Goal: Task Accomplishment & Management: Complete application form

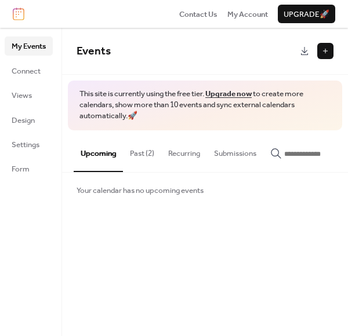
click at [325, 54] on button at bounding box center [325, 51] width 16 height 16
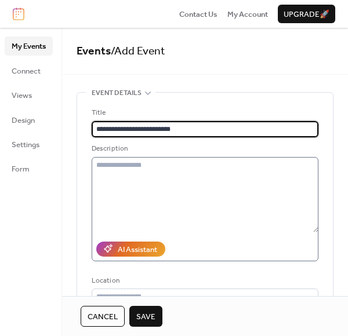
type input "**********"
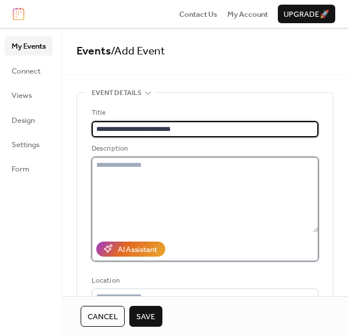
click at [176, 166] on textarea at bounding box center [205, 194] width 227 height 75
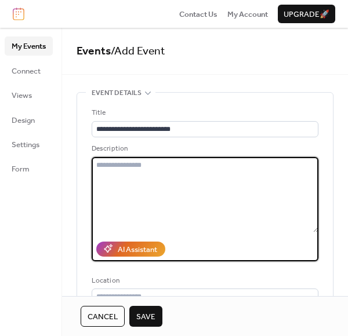
paste textarea "**********"
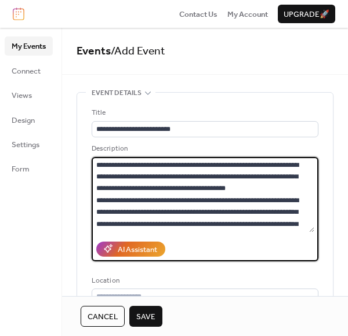
click at [270, 186] on textarea at bounding box center [203, 194] width 223 height 75
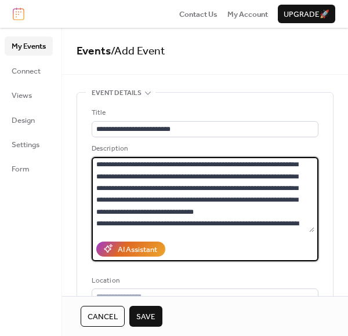
scroll to position [132, 0]
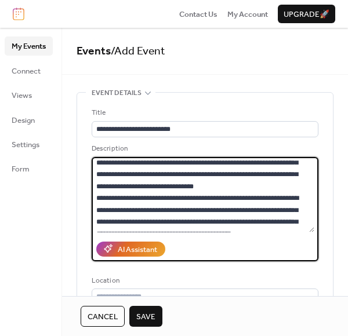
click at [215, 191] on textarea at bounding box center [203, 194] width 223 height 75
click at [221, 198] on textarea at bounding box center [203, 194] width 223 height 75
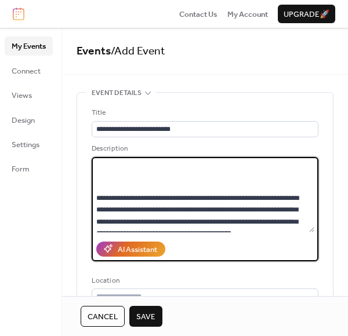
scroll to position [245, 0]
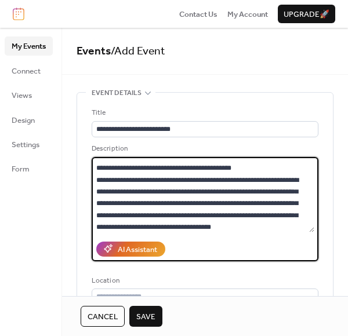
click at [126, 188] on textarea at bounding box center [203, 194] width 223 height 75
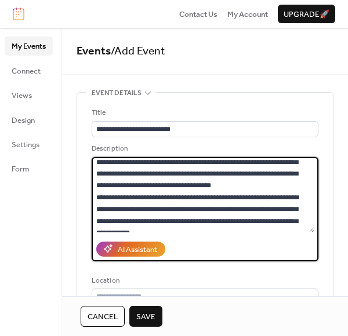
scroll to position [347, 0]
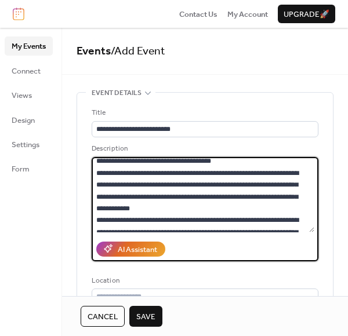
click at [164, 194] on textarea at bounding box center [203, 194] width 223 height 75
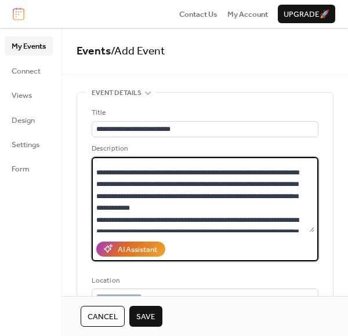
scroll to position [449, 0]
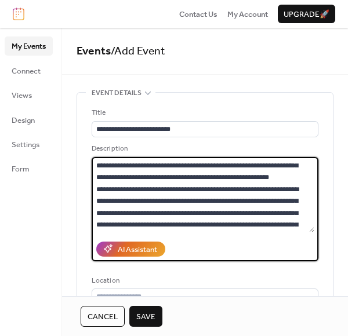
click at [224, 176] on textarea at bounding box center [203, 194] width 223 height 75
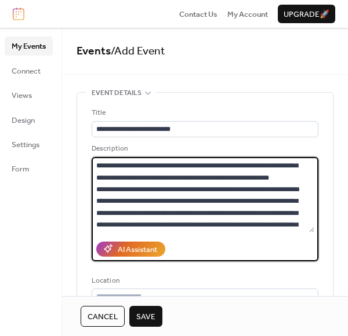
scroll to position [550, 0]
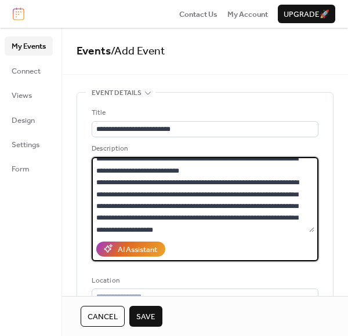
click at [184, 160] on textarea at bounding box center [203, 194] width 223 height 75
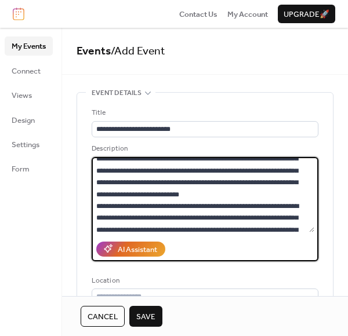
scroll to position [557, 0]
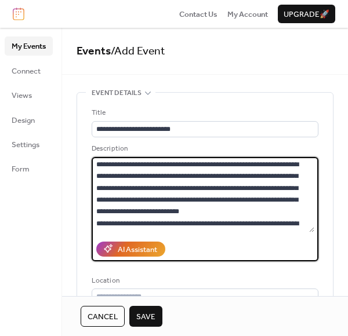
click at [311, 220] on textarea at bounding box center [203, 194] width 223 height 75
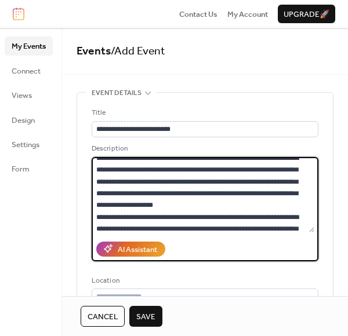
click at [287, 169] on textarea at bounding box center [203, 194] width 223 height 75
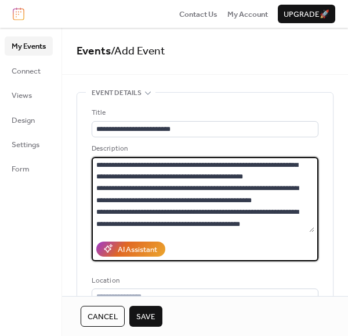
scroll to position [1071, 0]
click at [164, 208] on textarea at bounding box center [203, 194] width 223 height 75
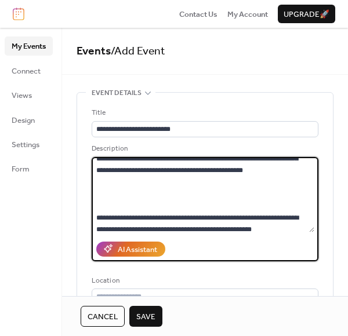
scroll to position [1012, 0]
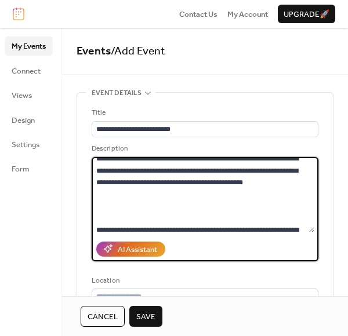
click at [218, 216] on textarea at bounding box center [203, 194] width 223 height 75
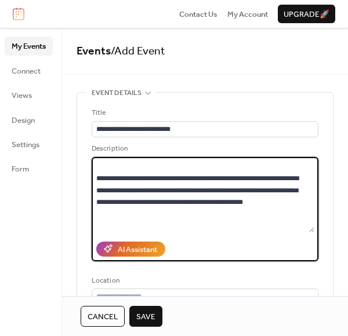
scroll to position [1039, 0]
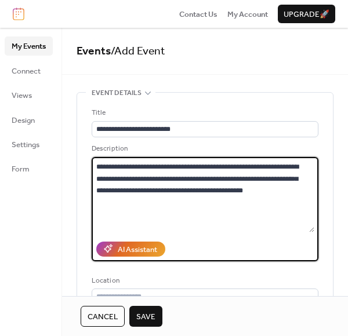
click at [311, 181] on textarea at bounding box center [203, 194] width 223 height 75
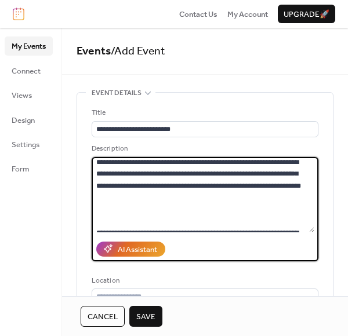
click at [272, 207] on textarea at bounding box center [203, 194] width 223 height 75
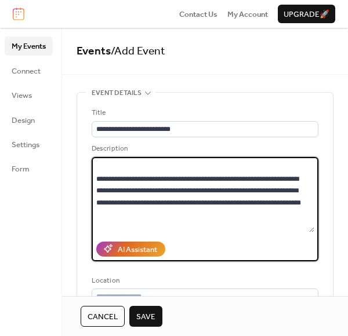
scroll to position [914, 0]
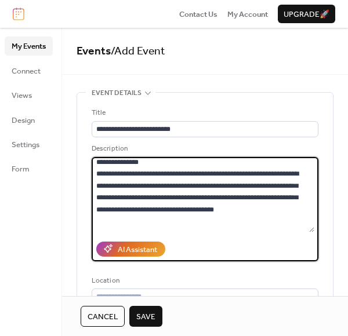
click at [266, 219] on textarea at bounding box center [203, 194] width 223 height 75
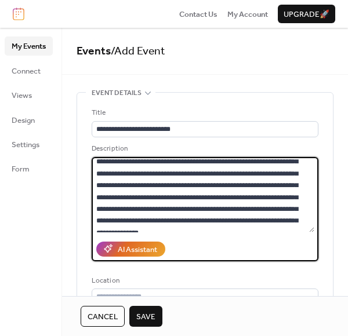
scroll to position [818, 0]
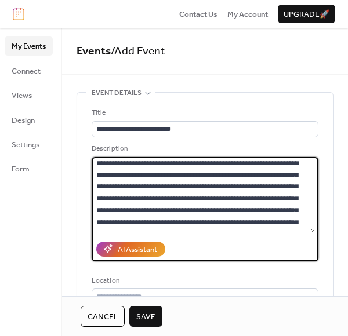
click at [220, 208] on textarea at bounding box center [203, 194] width 223 height 75
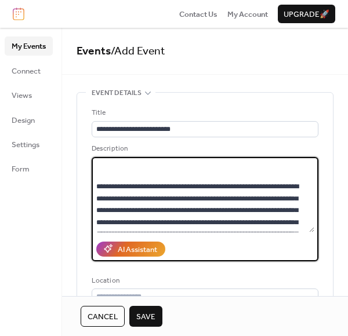
scroll to position [827, 0]
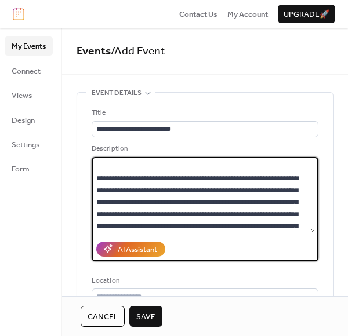
click at [303, 165] on textarea at bounding box center [203, 194] width 223 height 75
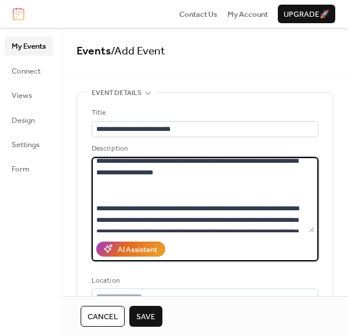
scroll to position [796, 0]
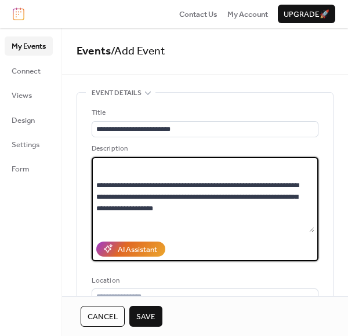
click at [194, 162] on textarea at bounding box center [203, 194] width 223 height 75
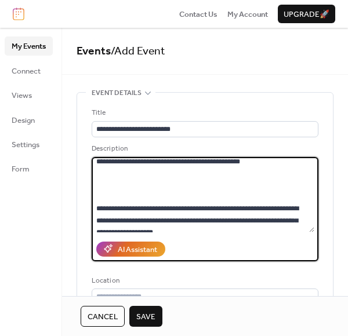
scroll to position [805, 0]
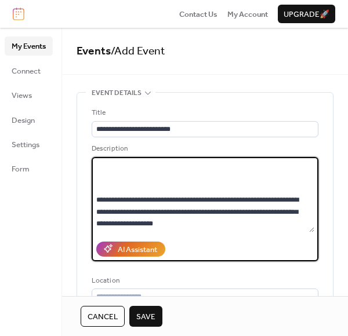
click at [311, 173] on textarea at bounding box center [203, 194] width 223 height 75
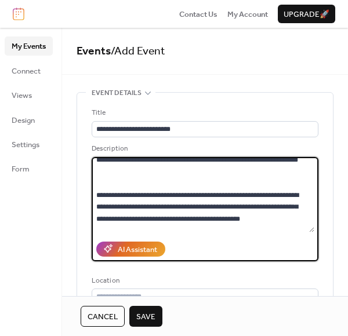
click at [212, 173] on textarea at bounding box center [203, 194] width 223 height 75
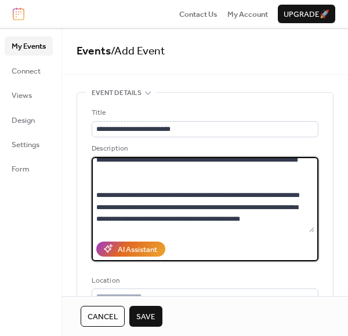
scroll to position [709, 0]
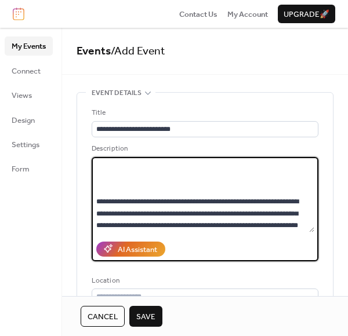
click at [235, 166] on textarea at bounding box center [203, 194] width 223 height 75
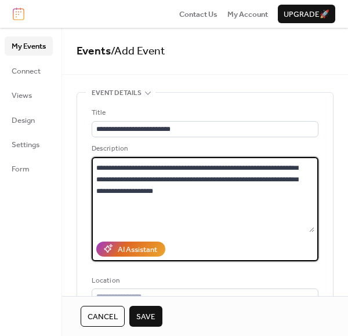
scroll to position [612, 0]
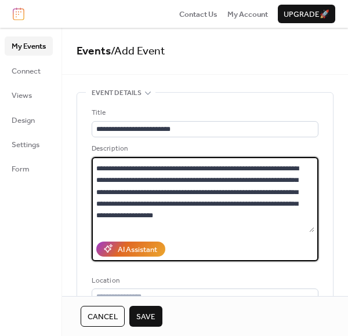
click at [285, 206] on textarea at bounding box center [203, 194] width 223 height 75
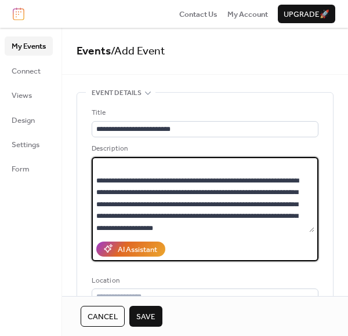
scroll to position [647, 0]
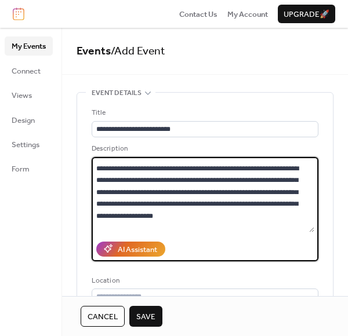
click at [311, 173] on textarea at bounding box center [203, 194] width 223 height 75
click at [310, 177] on textarea at bounding box center [203, 194] width 223 height 75
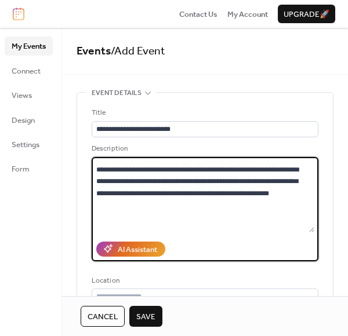
scroll to position [454, 0]
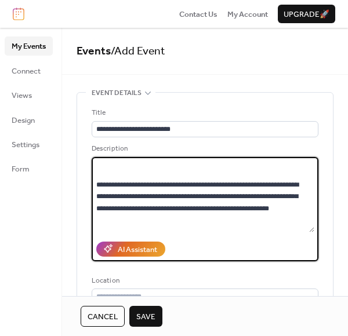
click at [246, 177] on textarea at bounding box center [203, 194] width 223 height 75
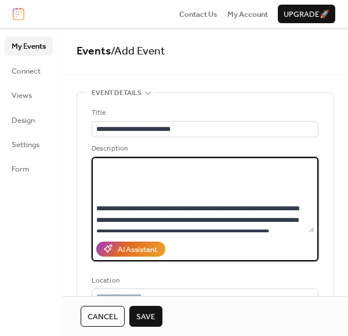
scroll to position [477, 0]
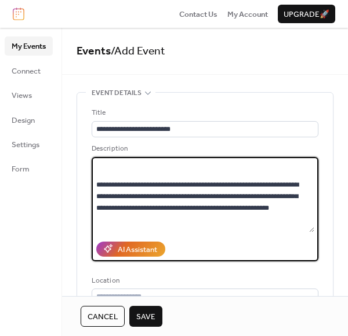
paste textarea "**********"
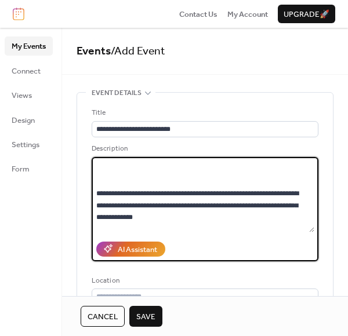
scroll to position [687, 0]
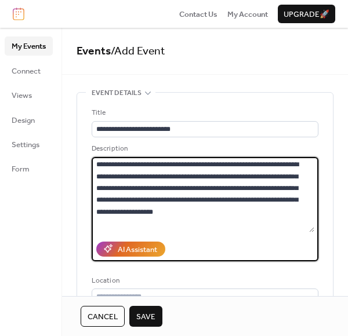
click at [288, 168] on textarea at bounding box center [203, 194] width 223 height 75
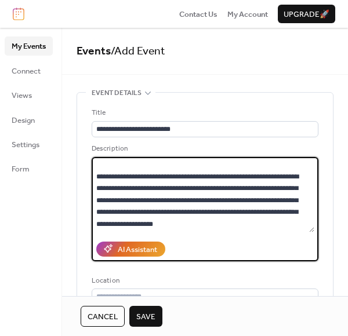
scroll to position [711, 0]
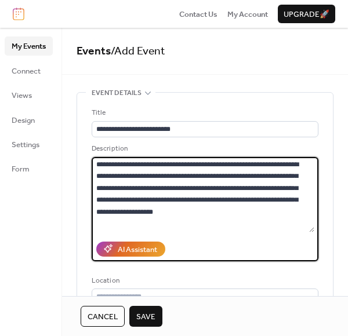
paste textarea "**********"
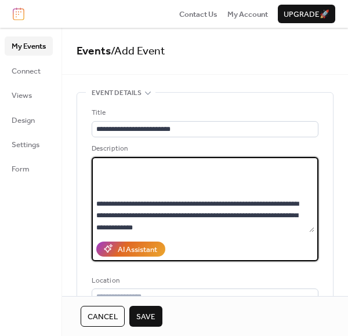
scroll to position [812, 0]
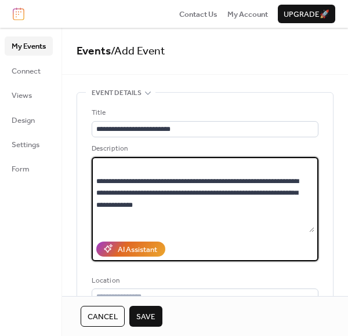
click at [226, 188] on textarea at bounding box center [203, 194] width 223 height 75
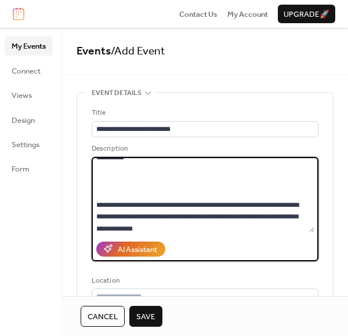
paste textarea "**********"
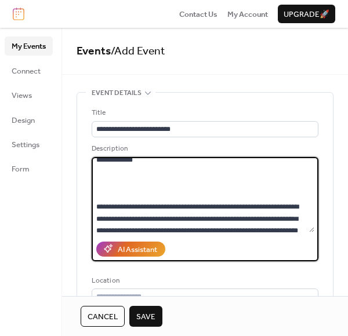
scroll to position [936, 0]
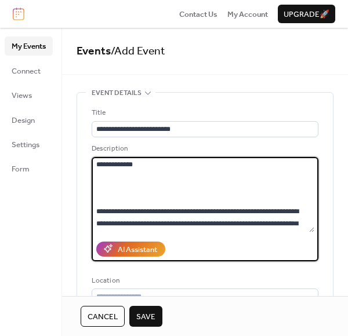
paste textarea "**********"
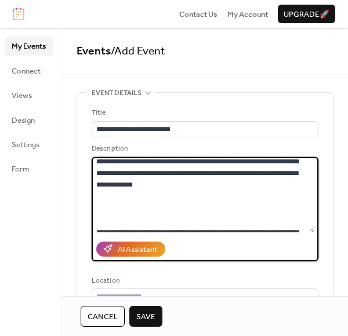
scroll to position [1046, 0]
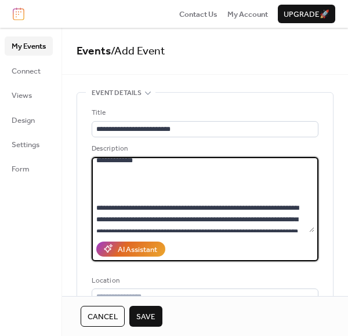
paste textarea "**********"
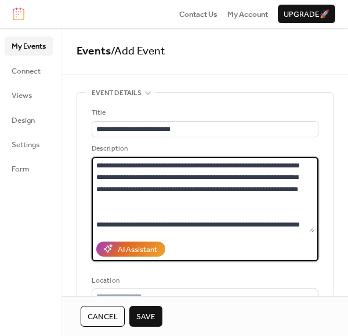
scroll to position [1178, 0]
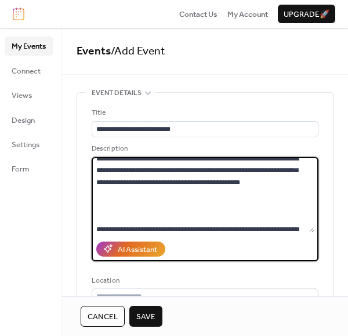
drag, startPoint x: 138, startPoint y: 168, endPoint x: 177, endPoint y: 205, distance: 54.6
click at [177, 205] on textarea at bounding box center [203, 194] width 223 height 75
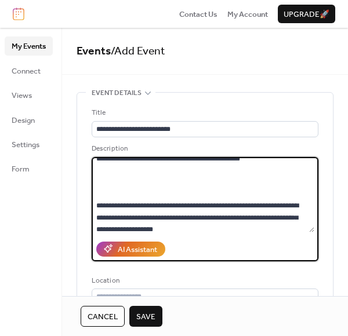
paste textarea "**********"
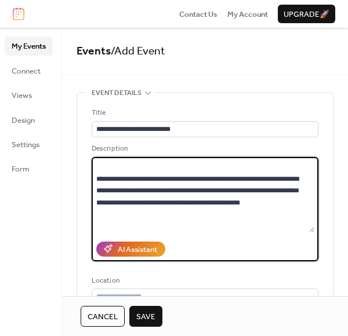
scroll to position [1283, 0]
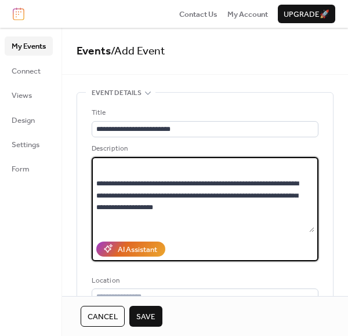
drag, startPoint x: 137, startPoint y: 196, endPoint x: 307, endPoint y: 215, distance: 171.6
click at [307, 216] on textarea at bounding box center [203, 194] width 223 height 75
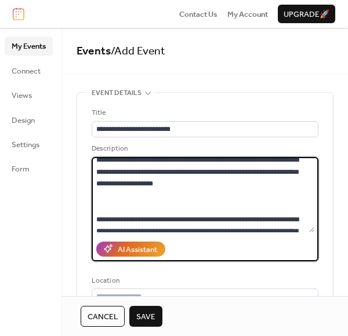
paste textarea "**********"
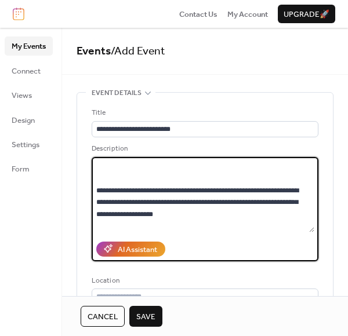
scroll to position [1359, 0]
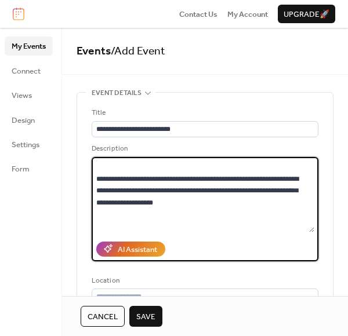
click at [311, 221] on textarea at bounding box center [203, 194] width 223 height 75
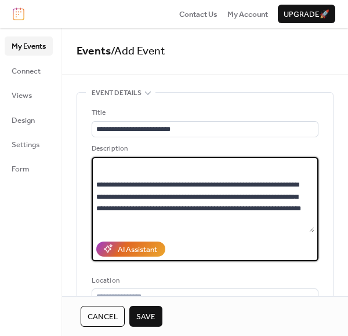
scroll to position [1669, 0]
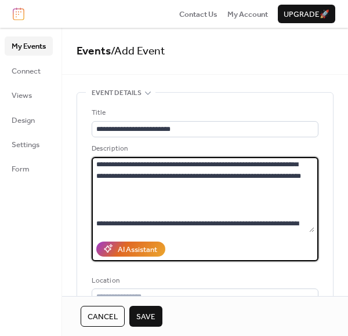
drag, startPoint x: 128, startPoint y: 162, endPoint x: 113, endPoint y: 175, distance: 20.2
click at [113, 176] on textarea at bounding box center [203, 194] width 223 height 75
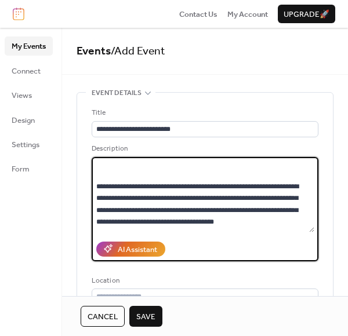
scroll to position [1538, 0]
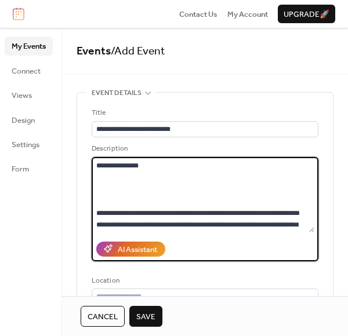
click at [189, 182] on textarea at bounding box center [203, 194] width 223 height 75
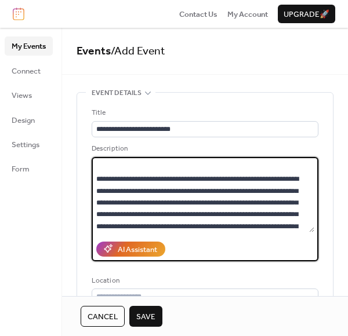
scroll to position [1405, 0]
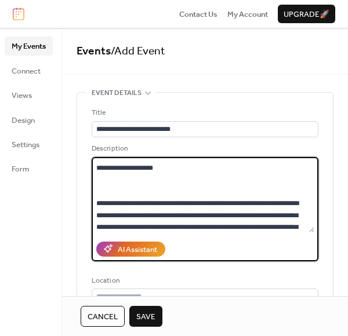
drag, startPoint x: 130, startPoint y: 192, endPoint x: 97, endPoint y: 191, distance: 32.5
click at [97, 191] on textarea at bounding box center [203, 194] width 223 height 75
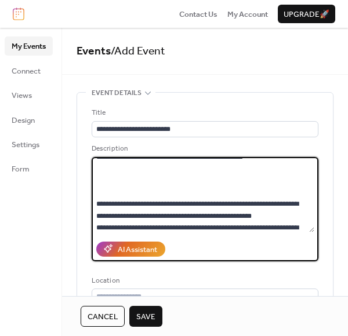
scroll to position [1781, 0]
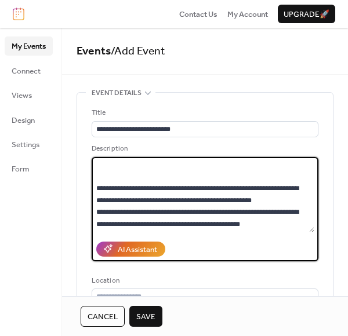
click at [189, 175] on textarea at bounding box center [203, 194] width 223 height 75
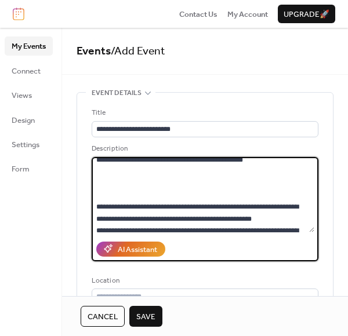
scroll to position [1804, 0]
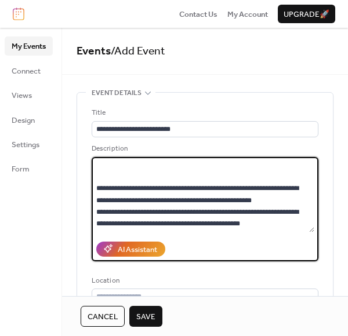
paste textarea "**********"
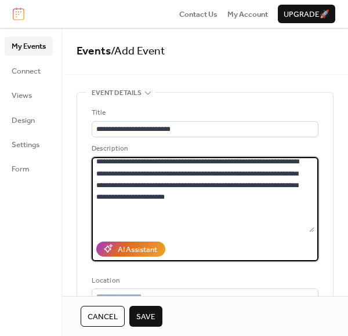
scroll to position [1642, 0]
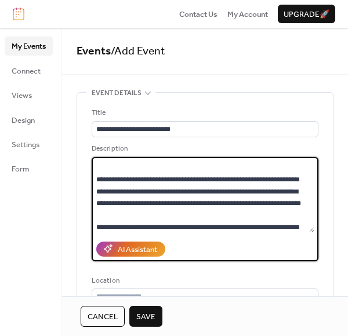
click at [311, 222] on textarea at bounding box center [203, 194] width 223 height 75
click at [312, 222] on textarea at bounding box center [203, 194] width 223 height 75
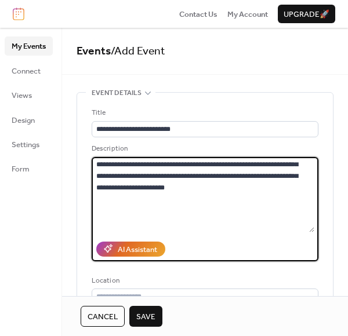
scroll to position [1690, 0]
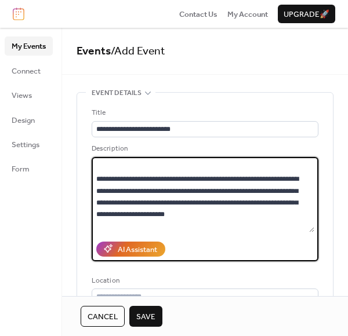
click at [274, 184] on textarea at bounding box center [203, 194] width 223 height 75
click at [276, 193] on textarea at bounding box center [203, 194] width 223 height 75
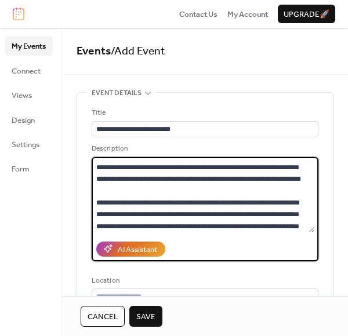
drag, startPoint x: 164, startPoint y: 46, endPoint x: 140, endPoint y: 208, distance: 163.5
click at [140, 208] on textarea at bounding box center [203, 194] width 223 height 75
click at [136, 214] on textarea at bounding box center [203, 194] width 223 height 75
paste textarea "**********"
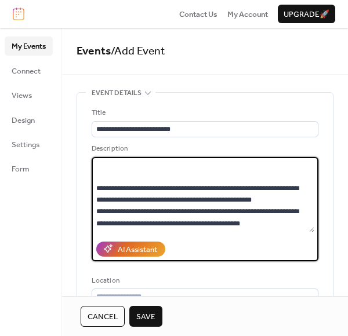
scroll to position [2014, 0]
click at [295, 171] on textarea at bounding box center [203, 194] width 223 height 75
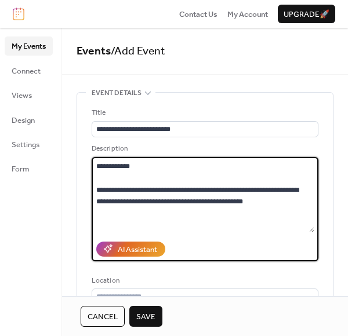
scroll to position [445, 0]
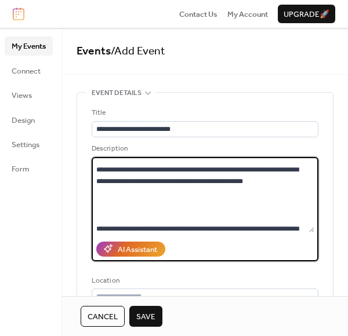
click at [237, 184] on textarea at bounding box center [203, 194] width 223 height 75
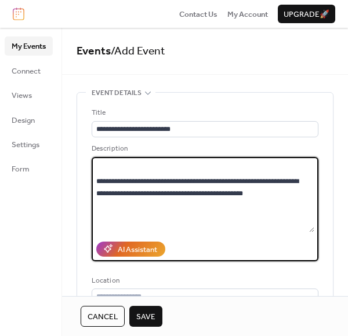
scroll to position [469, 0]
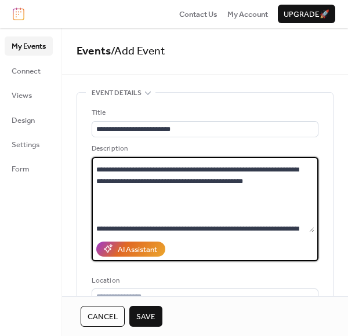
paste textarea "**********"
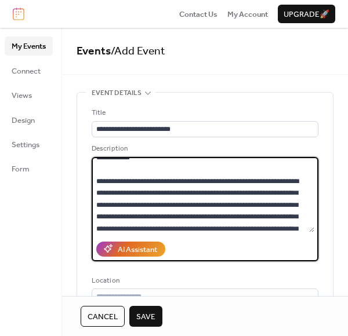
scroll to position [456, 0]
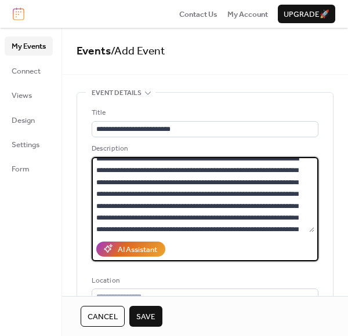
click at [133, 195] on textarea at bounding box center [203, 194] width 223 height 75
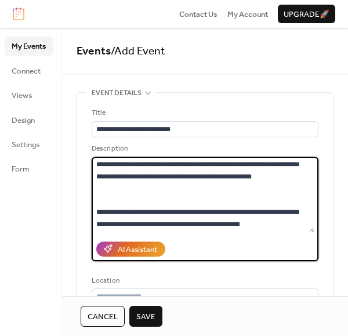
scroll to position [2212, 0]
click at [229, 209] on textarea at bounding box center [203, 194] width 223 height 75
type textarea "**********"
click at [153, 318] on span "Save" at bounding box center [145, 317] width 19 height 12
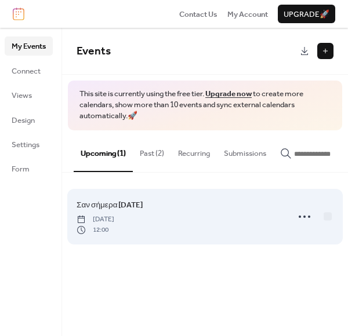
click at [137, 209] on span "Σαν σήμερα [DATE]" at bounding box center [110, 206] width 67 height 12
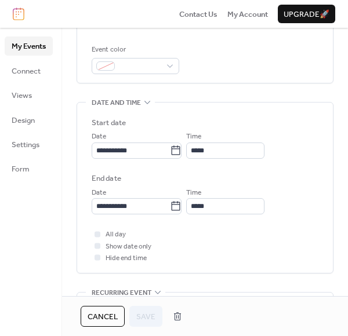
scroll to position [299, 0]
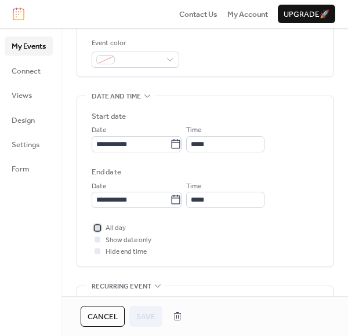
click at [96, 230] on div at bounding box center [98, 228] width 6 height 6
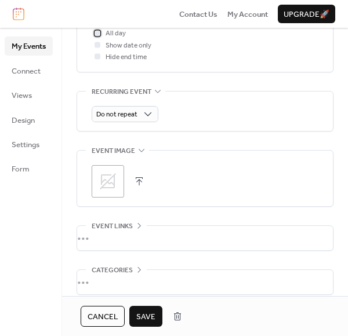
scroll to position [516, 0]
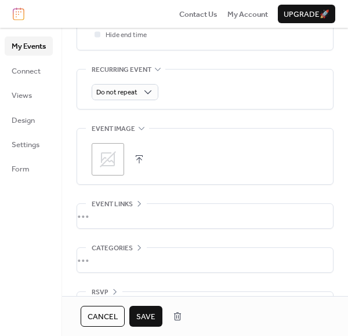
click at [113, 161] on icon at bounding box center [108, 159] width 19 height 19
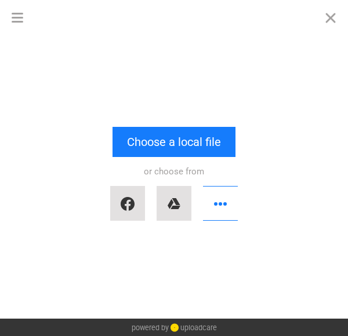
scroll to position [0, 0]
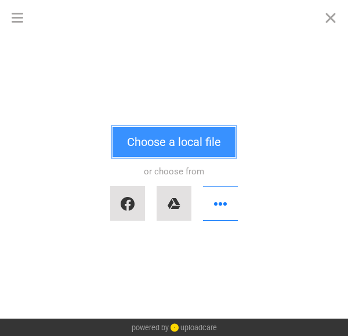
click at [168, 139] on button "Choose a local file" at bounding box center [174, 142] width 123 height 30
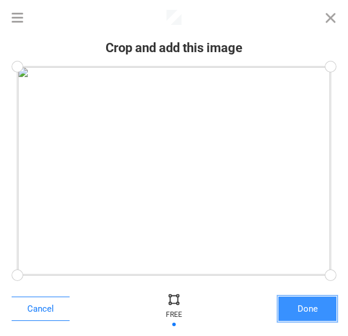
click at [304, 305] on button "Done" at bounding box center [307, 309] width 58 height 24
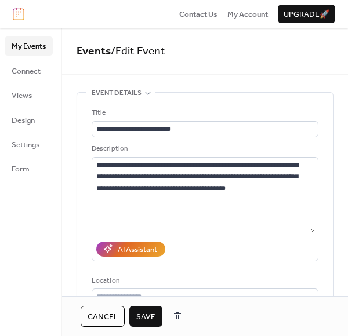
click at [148, 314] on span "Save" at bounding box center [145, 317] width 19 height 12
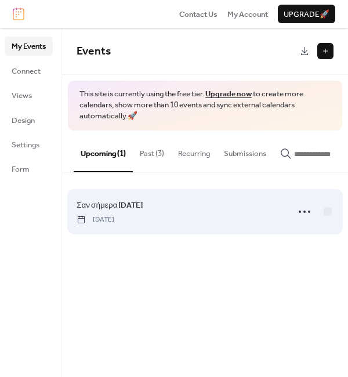
click at [138, 212] on link "Σαν σήμερα [DATE]" at bounding box center [110, 205] width 67 height 13
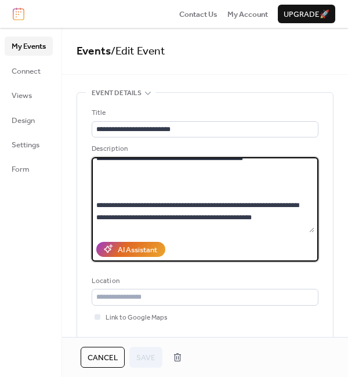
scroll to position [2086, 0]
